Goal: Task Accomplishment & Management: Complete application form

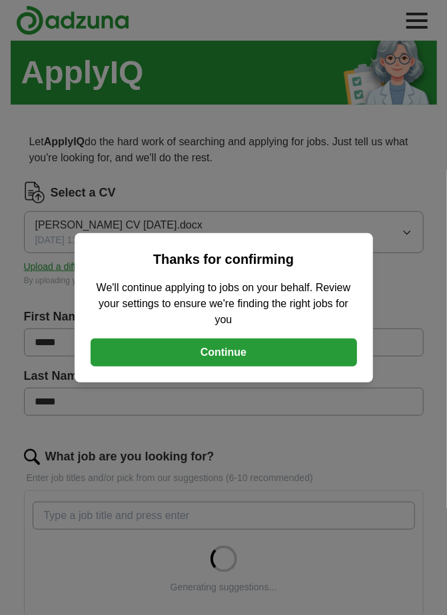
click at [228, 352] on button "Continue" at bounding box center [224, 352] width 266 height 28
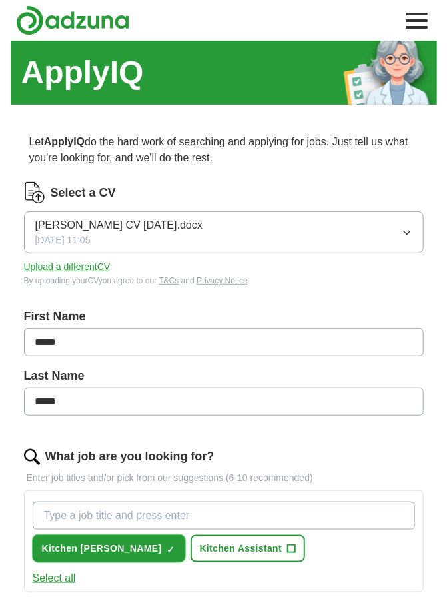
click at [88, 547] on span "Kitchen [PERSON_NAME]" at bounding box center [102, 548] width 120 height 14
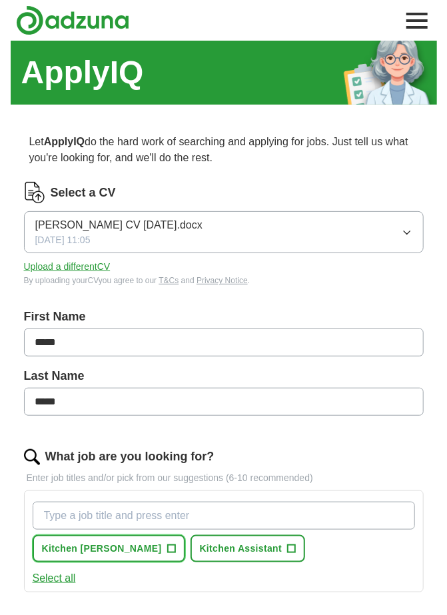
click at [96, 545] on span "Kitchen [PERSON_NAME]" at bounding box center [102, 548] width 120 height 14
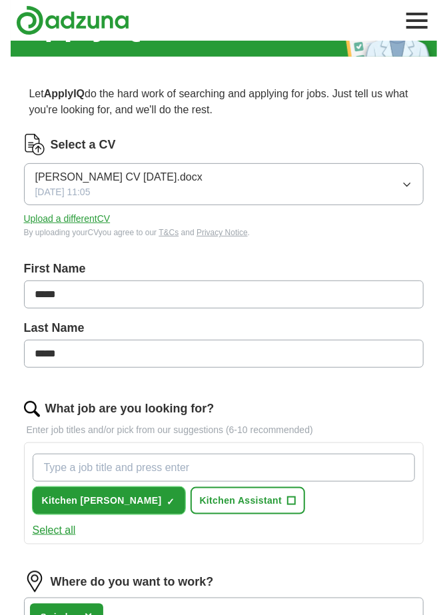
scroll to position [49, 0]
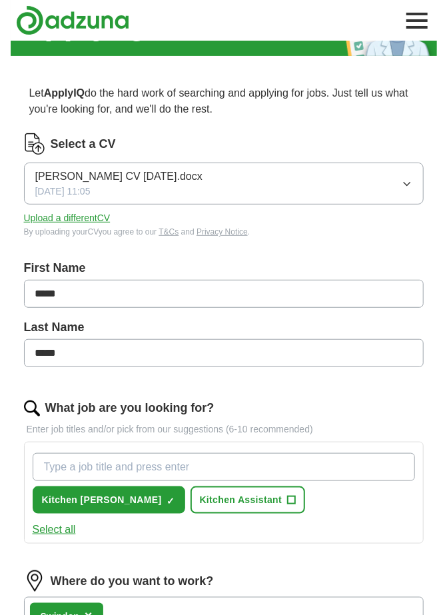
click at [65, 527] on button "Select all" at bounding box center [54, 529] width 43 height 16
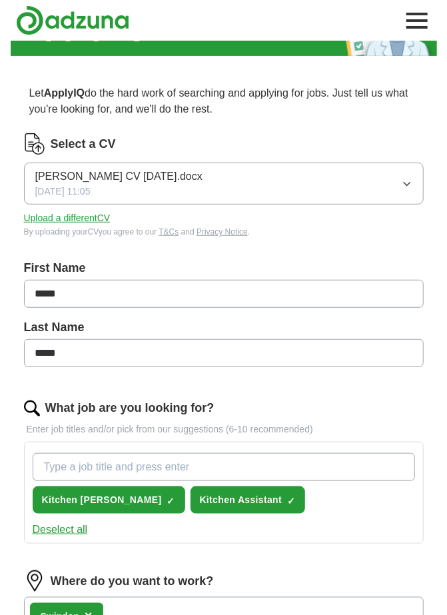
click at [67, 524] on button "Deselect all" at bounding box center [60, 529] width 55 height 16
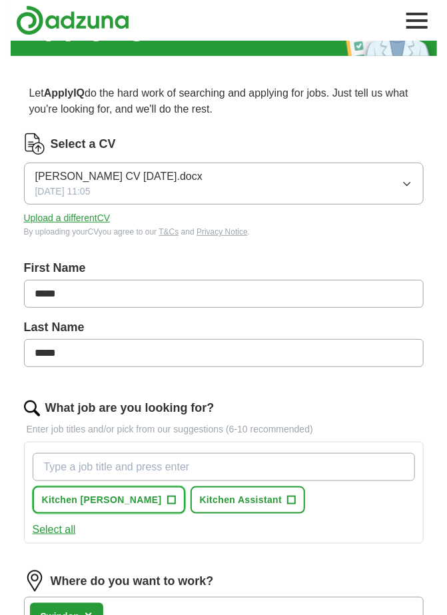
click at [99, 498] on span "Kitchen [PERSON_NAME]" at bounding box center [102, 500] width 120 height 14
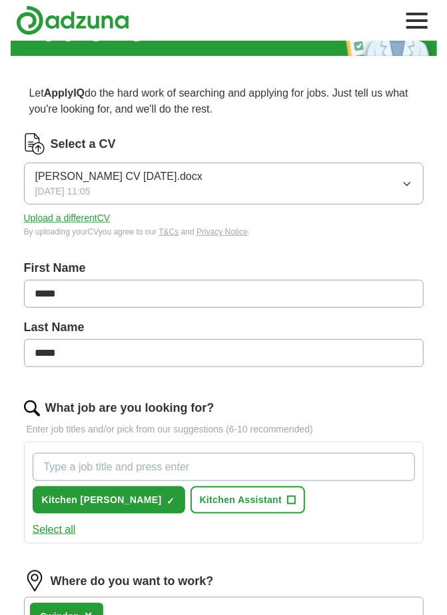
click at [121, 464] on input "What job are you looking for?" at bounding box center [224, 467] width 382 height 28
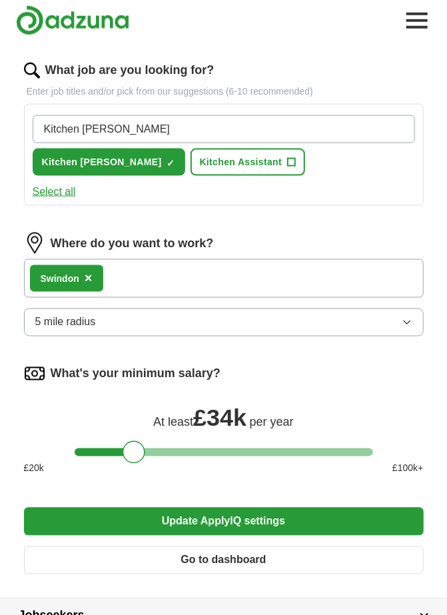
scroll to position [384, 0]
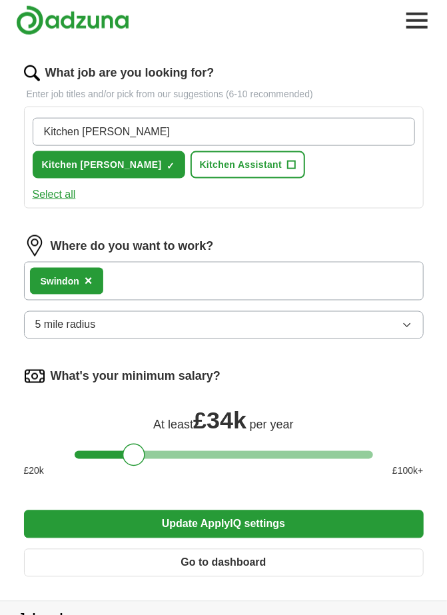
click at [404, 321] on div "Where do you want to work? Swindon × 5 mile radius" at bounding box center [224, 292] width 400 height 115
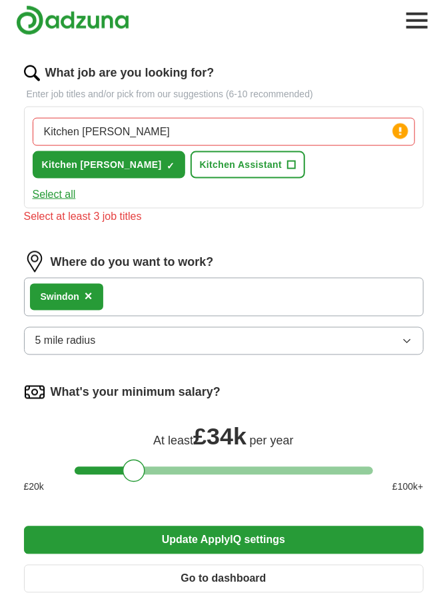
click at [215, 535] on button "Update ApplyIQ settings" at bounding box center [224, 540] width 400 height 28
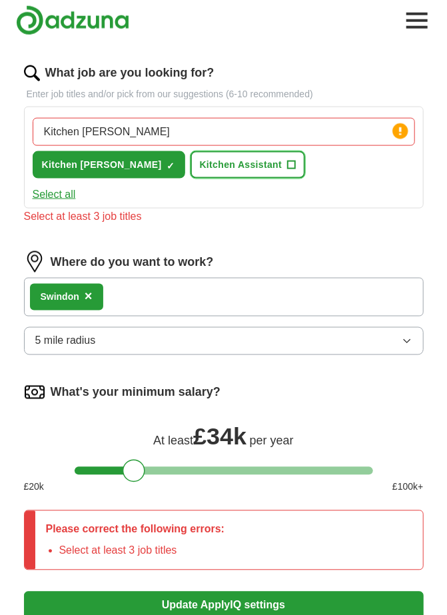
click at [288, 163] on span "+" at bounding box center [292, 165] width 8 height 11
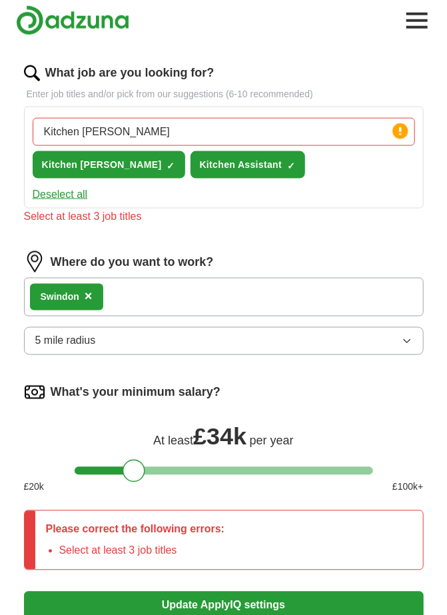
click at [222, 600] on button "Update ApplyIQ settings" at bounding box center [224, 605] width 400 height 28
click at [216, 595] on button "Update ApplyIQ settings" at bounding box center [224, 605] width 400 height 28
click at [198, 535] on div "Please correct the following errors: Select at least 3 job titles" at bounding box center [135, 540] width 200 height 59
click at [137, 129] on input "Kitchen [PERSON_NAME]" at bounding box center [224, 132] width 382 height 28
click at [404, 127] on circle at bounding box center [399, 130] width 15 height 15
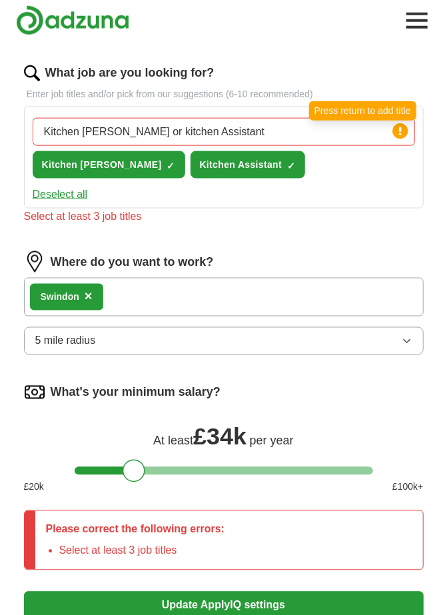
click at [396, 125] on circle at bounding box center [399, 130] width 15 height 15
click at [252, 600] on button "Update ApplyIQ settings" at bounding box center [224, 605] width 400 height 28
click at [214, 531] on div "Please correct the following errors: Select at least 3 job titles" at bounding box center [135, 540] width 200 height 59
click at [255, 123] on input "Kitchen porter or kitchen Assistant" at bounding box center [224, 132] width 382 height 28
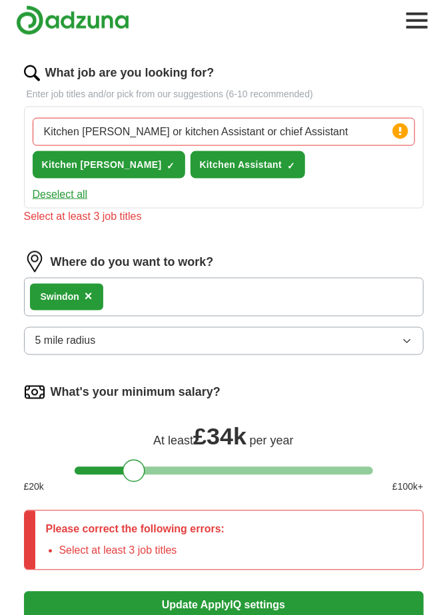
click at [235, 595] on button "Update ApplyIQ settings" at bounding box center [224, 605] width 400 height 28
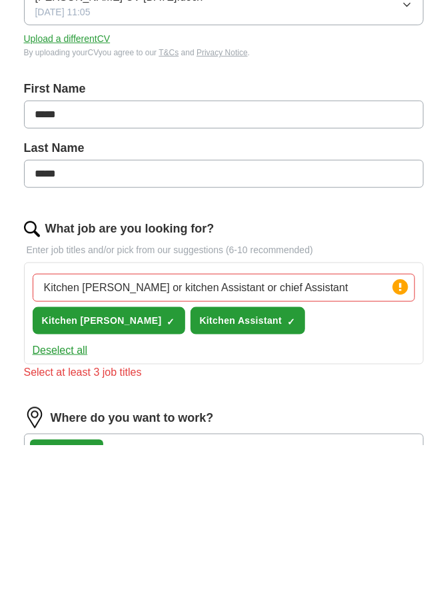
scroll to position [58, 0]
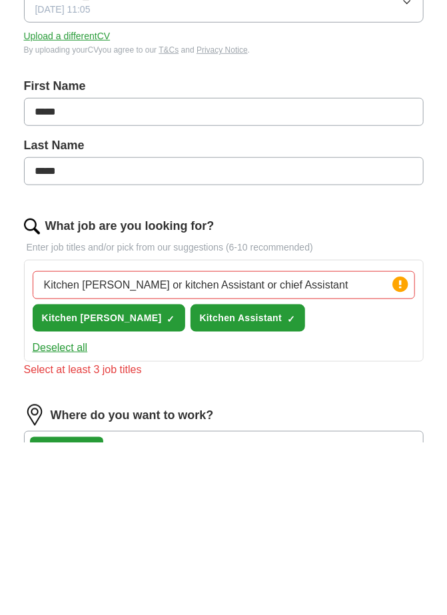
click at [334, 452] on input "Kitchen porter or kitchen Assistant or chief Assistant" at bounding box center [224, 458] width 382 height 28
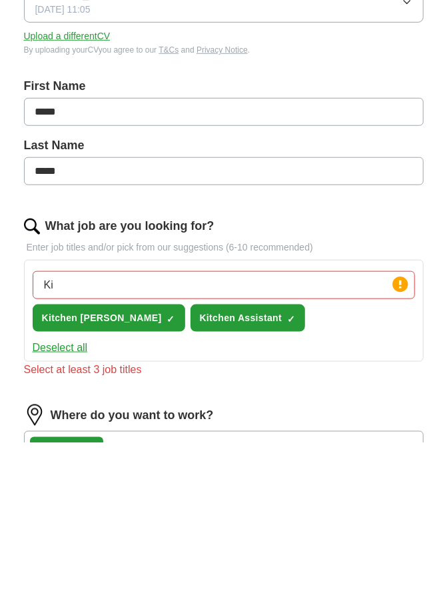
type input "K"
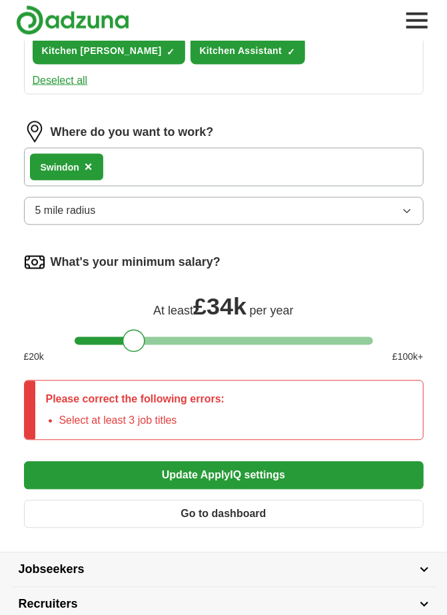
scroll to position [502, 0]
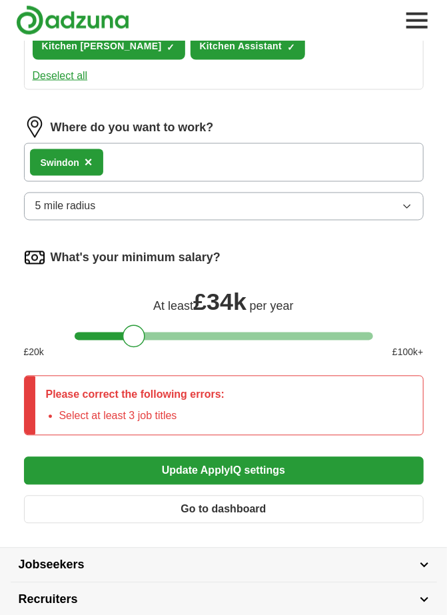
click at [252, 461] on form "Select a CV Simon White CV 08.09.2021.docx 04/04/2025, 11:05 Upload a different…" at bounding box center [224, 107] width 400 height 855
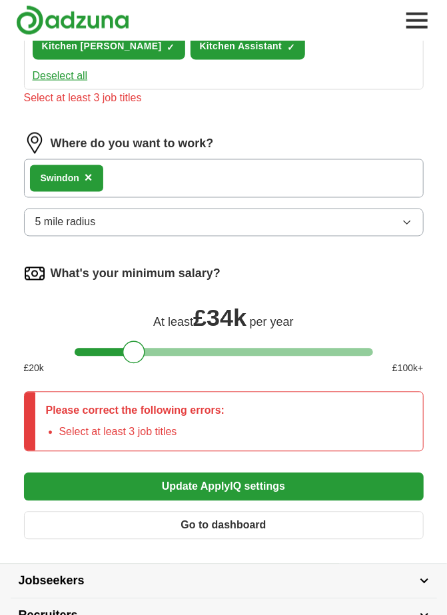
click at [66, 68] on button "Deselect all" at bounding box center [60, 76] width 55 height 16
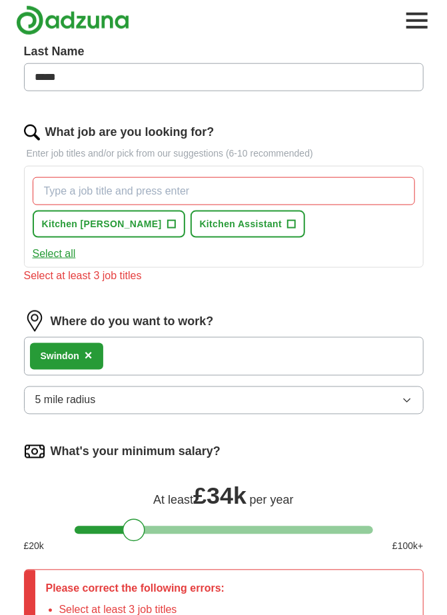
scroll to position [321, 0]
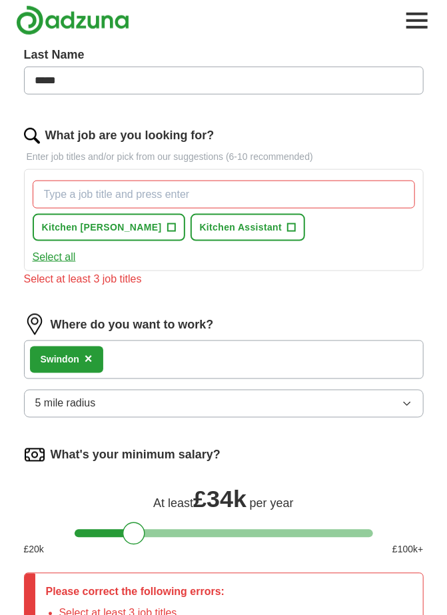
click at [88, 192] on input "What job are you looking for?" at bounding box center [224, 194] width 382 height 28
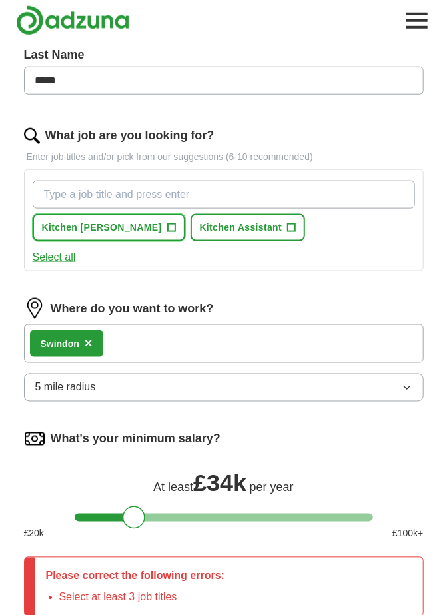
click at [167, 224] on span "+" at bounding box center [171, 227] width 8 height 11
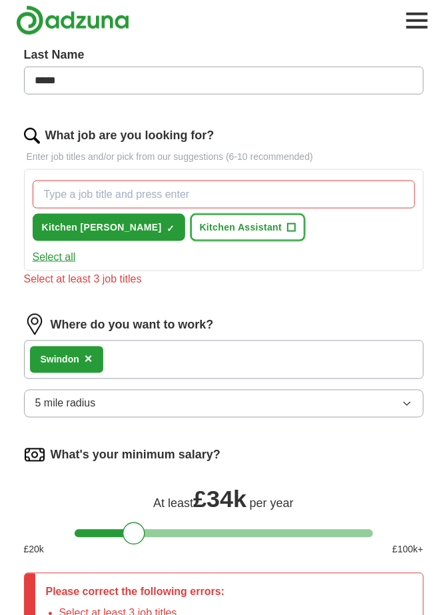
click at [200, 225] on span "Kitchen Assistant" at bounding box center [241, 227] width 83 height 14
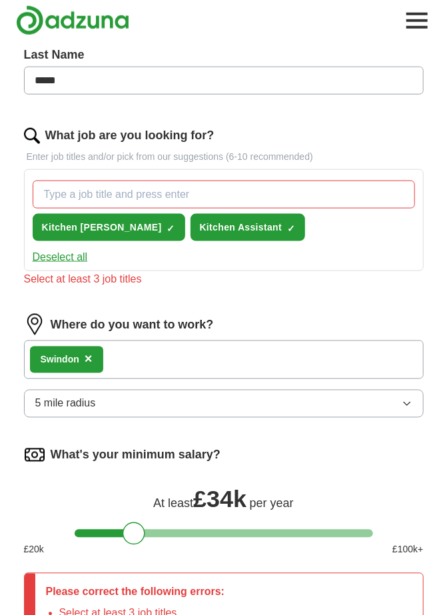
click at [121, 276] on div "Select at least 3 job titles" at bounding box center [224, 279] width 400 height 16
click at [206, 190] on input "What job are you looking for?" at bounding box center [224, 194] width 382 height 28
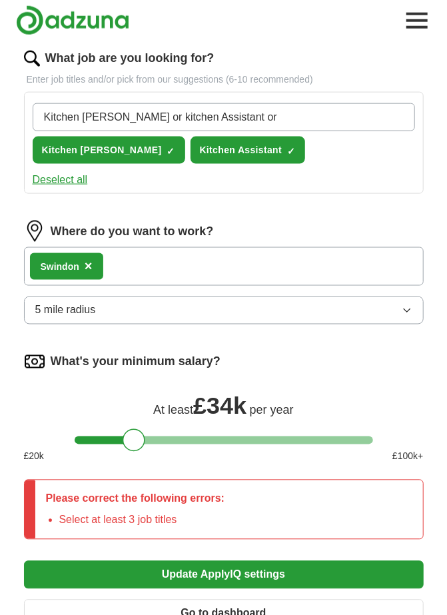
scroll to position [423, 0]
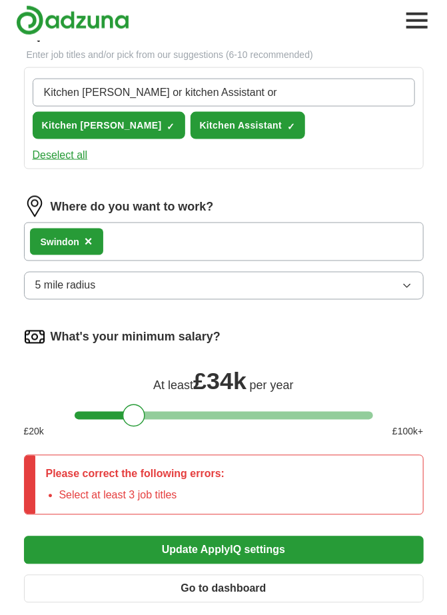
click at [242, 542] on form "Select a CV Simon White CV 08.09.2021.docx 04/04/2025, 11:05 Upload a different…" at bounding box center [224, 186] width 400 height 855
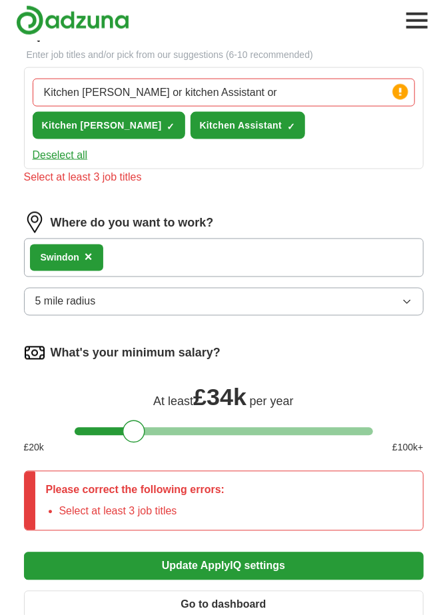
click at [396, 93] on circle at bounding box center [399, 91] width 15 height 15
click at [379, 67] on div "Press return to add title" at bounding box center [362, 71] width 107 height 19
click at [334, 95] on input "Kitchen porter or kitchen Assistant or" at bounding box center [224, 93] width 382 height 28
click at [222, 553] on button "Update ApplyIQ settings" at bounding box center [224, 566] width 400 height 28
click at [208, 561] on button "Update ApplyIQ settings" at bounding box center [224, 566] width 400 height 28
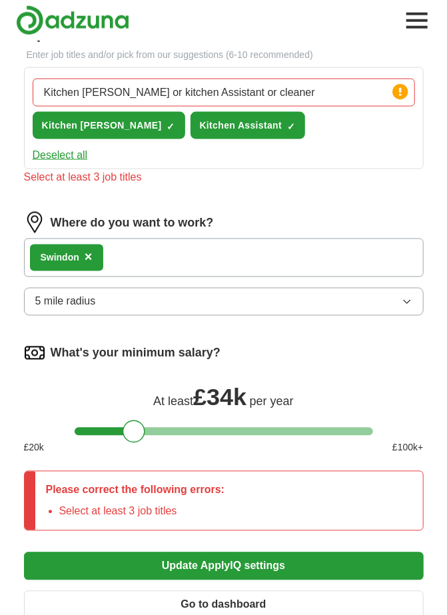
click at [210, 557] on button "Update ApplyIQ settings" at bounding box center [224, 566] width 400 height 28
click at [209, 556] on button "Update ApplyIQ settings" at bounding box center [224, 566] width 400 height 28
click at [210, 555] on button "Update ApplyIQ settings" at bounding box center [224, 566] width 400 height 28
click at [210, 554] on button "Update ApplyIQ settings" at bounding box center [224, 566] width 400 height 28
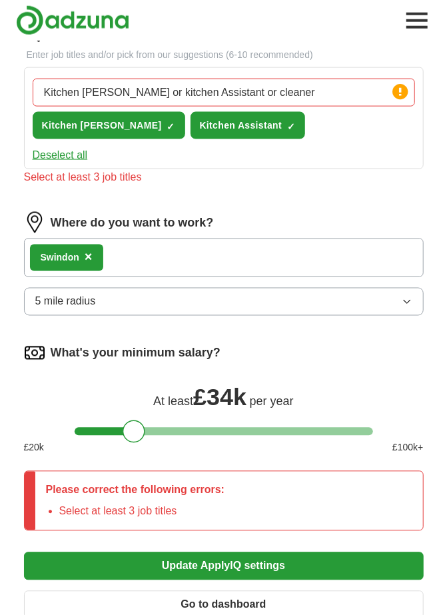
click at [208, 555] on button "Update ApplyIQ settings" at bounding box center [224, 566] width 400 height 28
click at [274, 83] on input "Kitchen porter or kitchen Assistant or cleaner" at bounding box center [224, 93] width 382 height 28
type input "K"
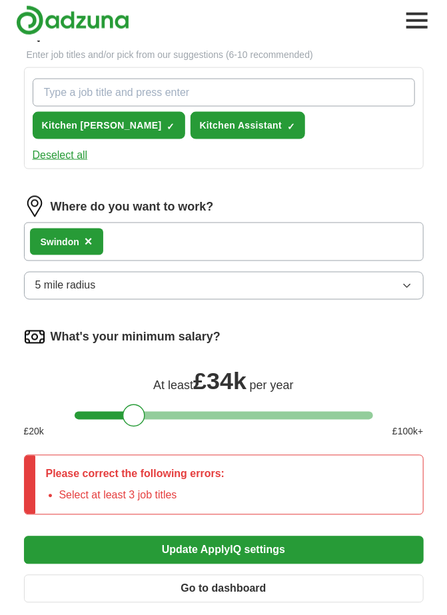
click at [198, 532] on form "Select a CV Simon White CV 08.09.2021.docx 04/04/2025, 11:05 Upload a different…" at bounding box center [224, 186] width 400 height 855
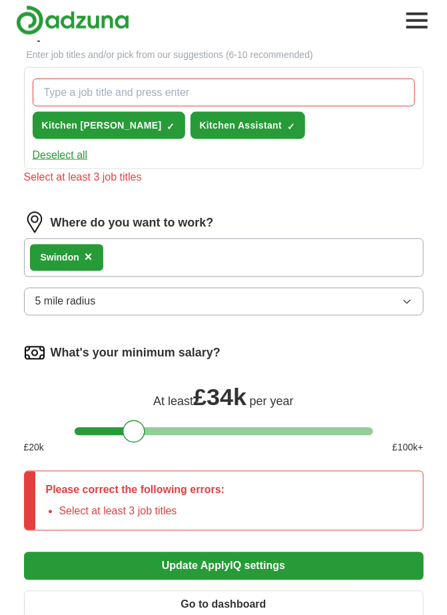
click at [77, 147] on button "Deselect all" at bounding box center [60, 155] width 55 height 16
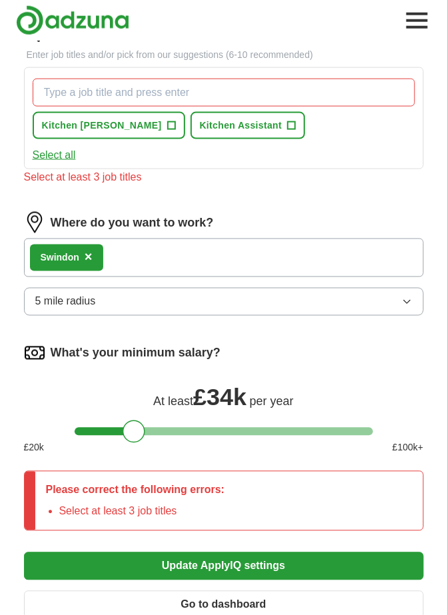
click at [227, 562] on button "Update ApplyIQ settings" at bounding box center [224, 566] width 400 height 28
click at [200, 121] on span "Kitchen Assistant" at bounding box center [241, 126] width 83 height 14
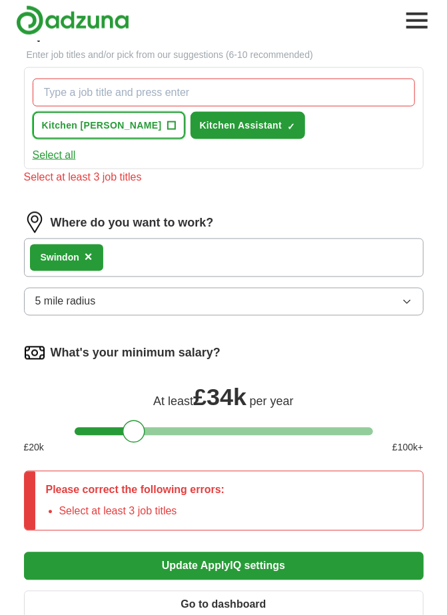
click at [167, 122] on span "+" at bounding box center [171, 126] width 8 height 11
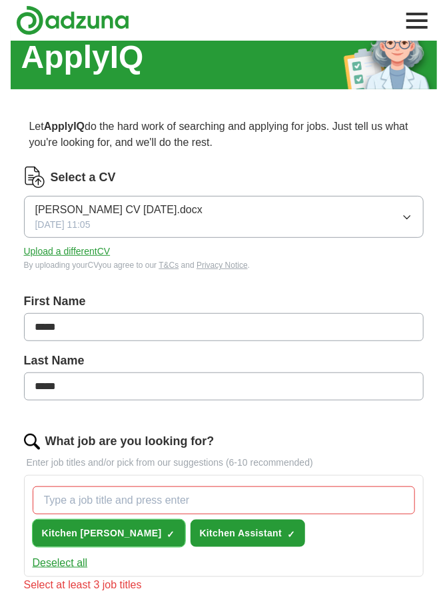
scroll to position [0, 0]
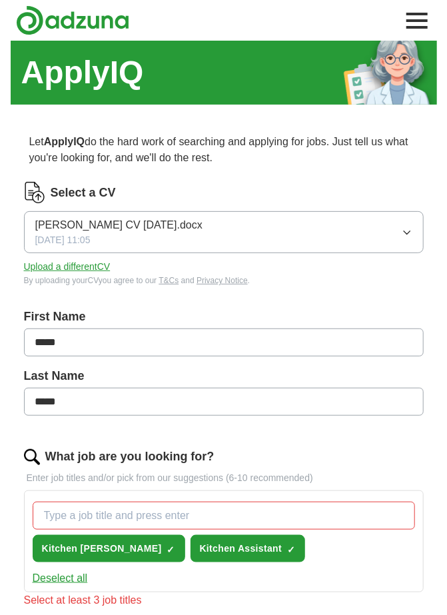
click at [406, 228] on icon "button" at bounding box center [407, 232] width 11 height 11
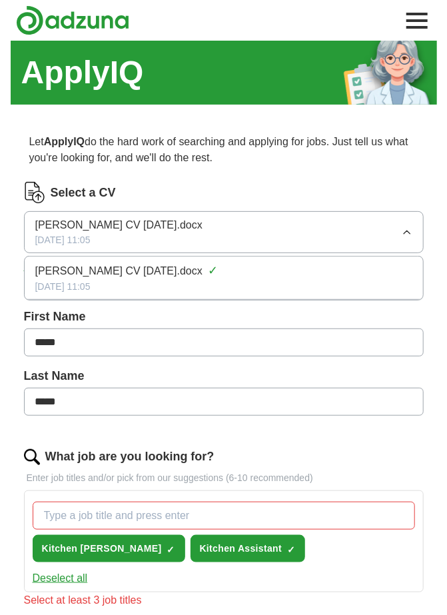
click at [404, 229] on icon "button" at bounding box center [407, 232] width 11 height 11
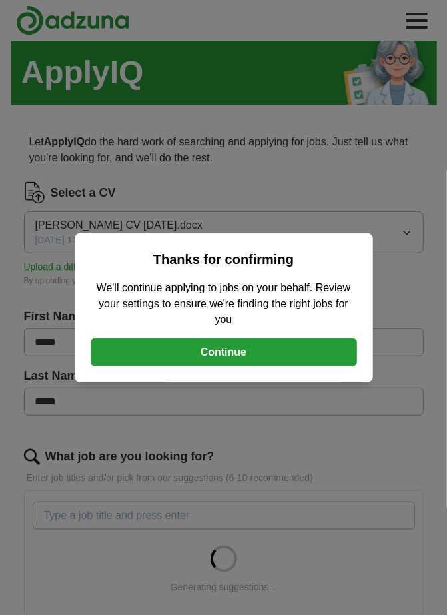
click at [268, 352] on button "Continue" at bounding box center [224, 352] width 266 height 28
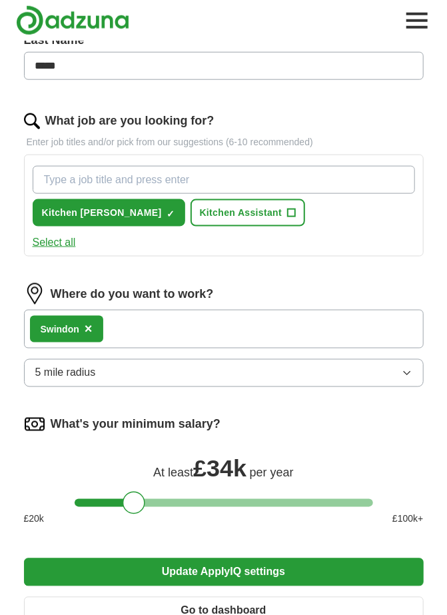
scroll to position [367, 0]
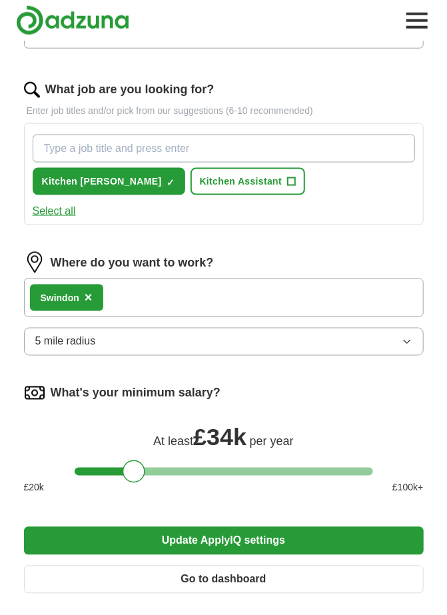
click at [279, 529] on button "Update ApplyIQ settings" at bounding box center [224, 541] width 400 height 28
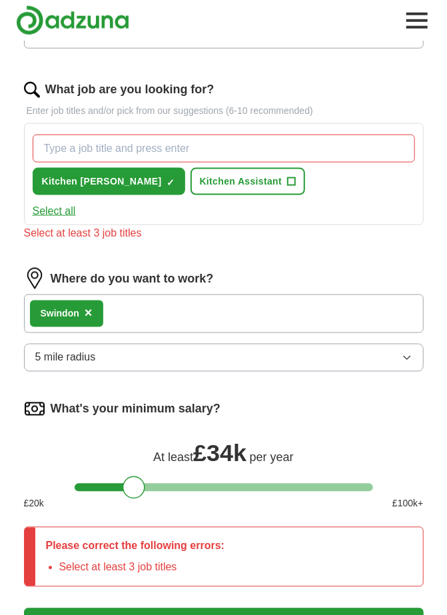
click at [200, 177] on span "Kitchen Assistant" at bounding box center [241, 181] width 83 height 14
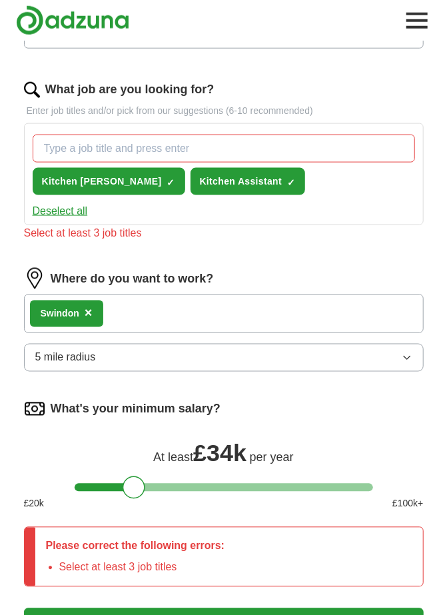
click at [107, 143] on input "What job are you looking for?" at bounding box center [224, 149] width 382 height 28
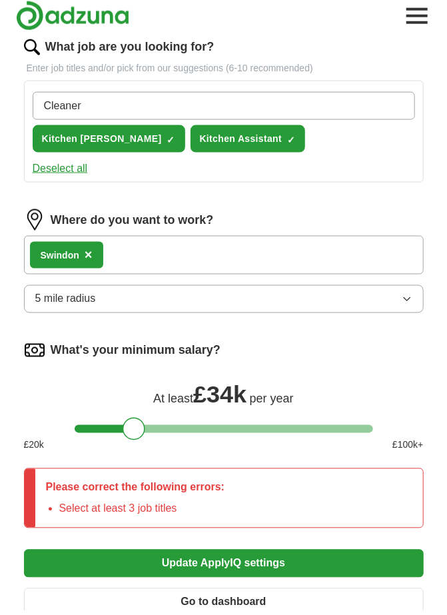
scroll to position [405, 0]
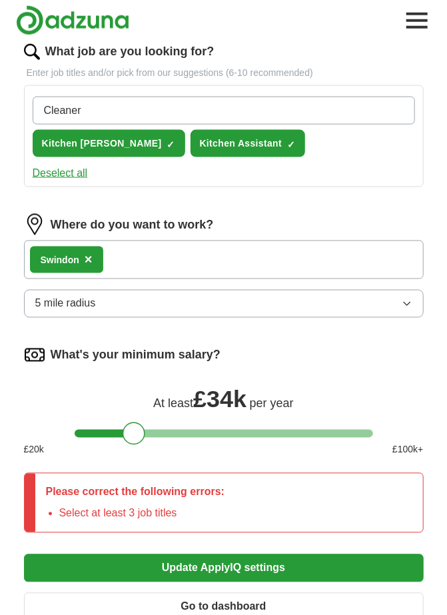
type input "Cleaner"
click at [218, 559] on form "Select a CV [PERSON_NAME] CV [DATE].docx [DATE] 11:05 Upload a different CV By …" at bounding box center [224, 204] width 400 height 855
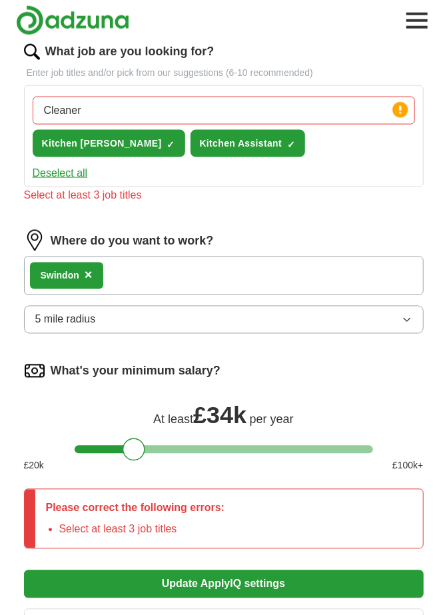
click at [229, 561] on form "Select a CV [PERSON_NAME] CV [DATE].docx [DATE] 11:05 Upload a different CV By …" at bounding box center [224, 212] width 400 height 870
click at [229, 577] on button "Update ApplyIQ settings" at bounding box center [224, 584] width 400 height 28
click at [228, 577] on button "Update ApplyIQ settings" at bounding box center [224, 584] width 400 height 28
click at [228, 575] on button "Update ApplyIQ settings" at bounding box center [224, 584] width 400 height 28
click at [400, 111] on icon at bounding box center [400, 110] width 3 height 8
